Goal: Transaction & Acquisition: Purchase product/service

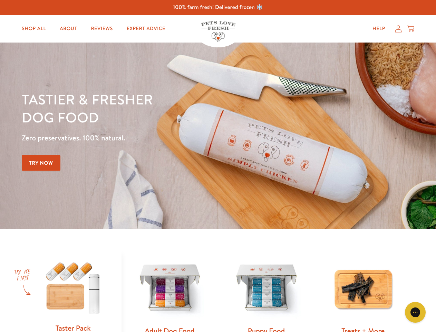
click at [218, 166] on div "Tastier & fresher dog food Zero preservatives. 100% natural. Try Now" at bounding box center [153, 135] width 262 height 91
click at [415, 312] on icon "Gorgias live chat" at bounding box center [415, 311] width 7 height 7
